Goal: Transaction & Acquisition: Purchase product/service

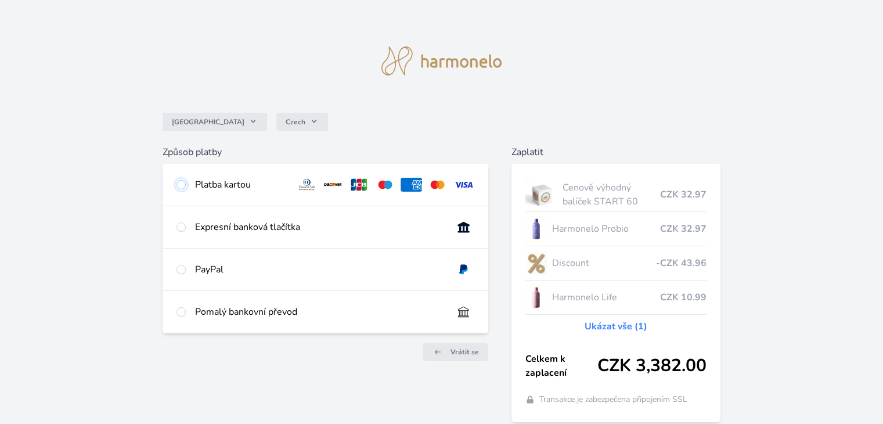
click at [179, 187] on input "radio" at bounding box center [180, 184] width 9 height 9
radio input "true"
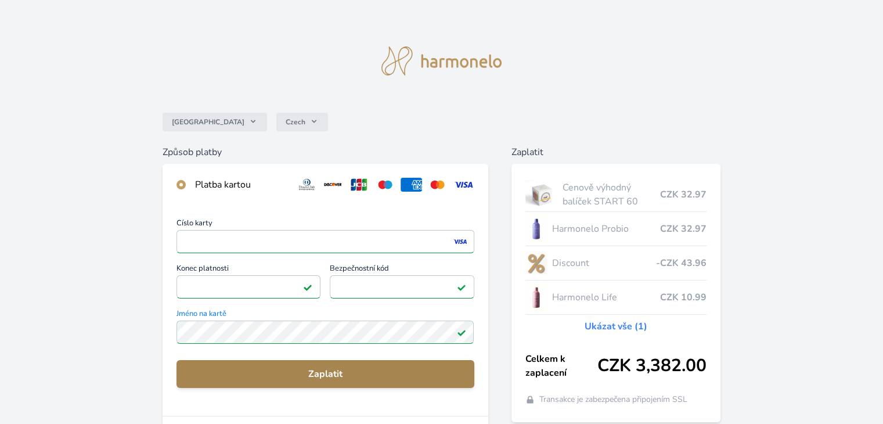
click at [357, 377] on span "Zaplatit" at bounding box center [325, 374] width 279 height 14
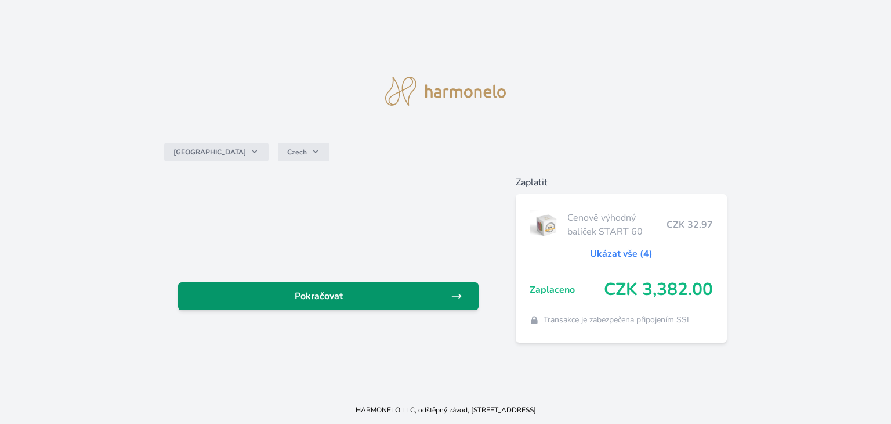
click at [413, 301] on span "Pokračovat" at bounding box center [318, 296] width 263 height 14
